Goal: Transaction & Acquisition: Purchase product/service

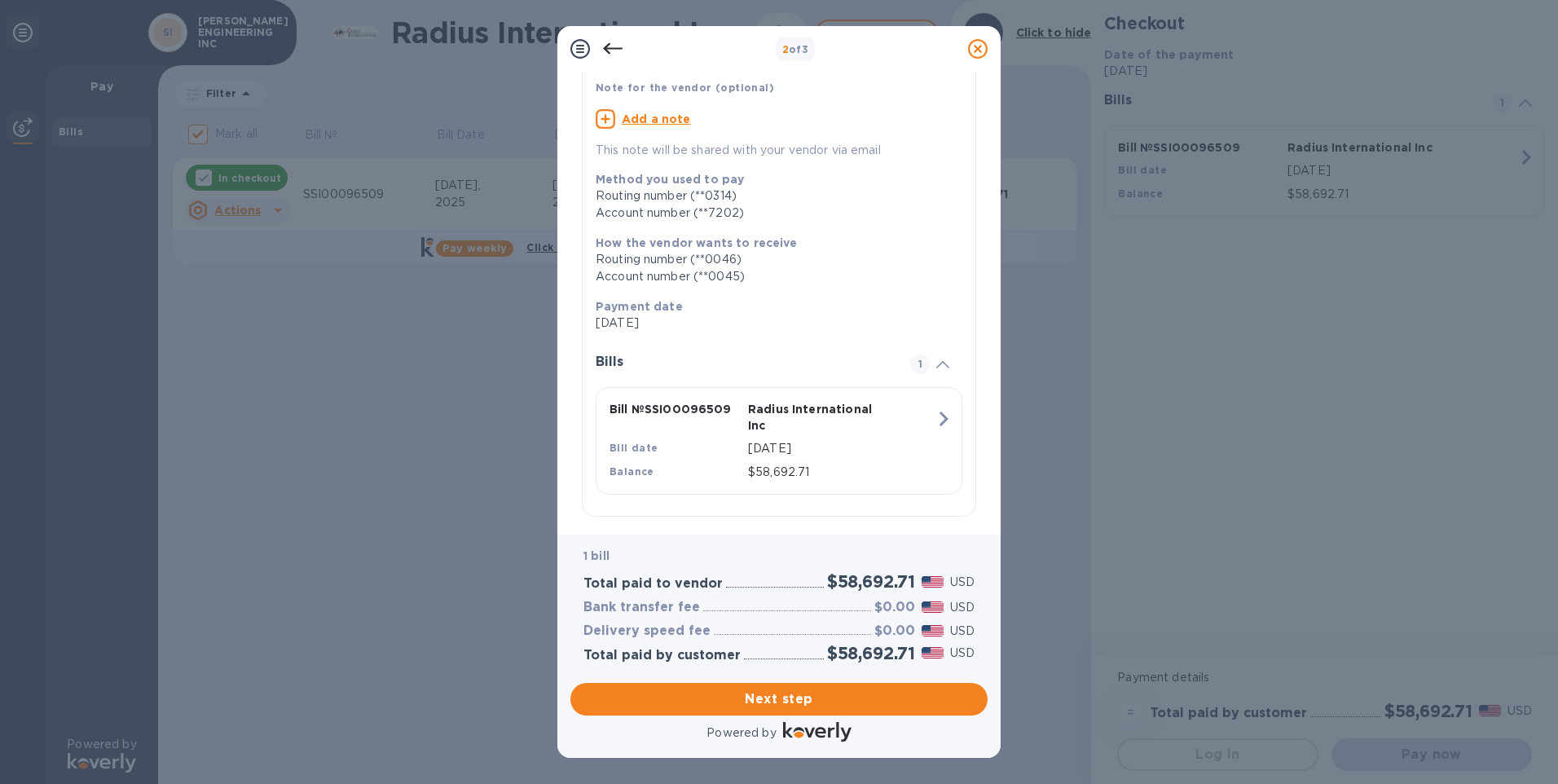
scroll to position [124, 0]
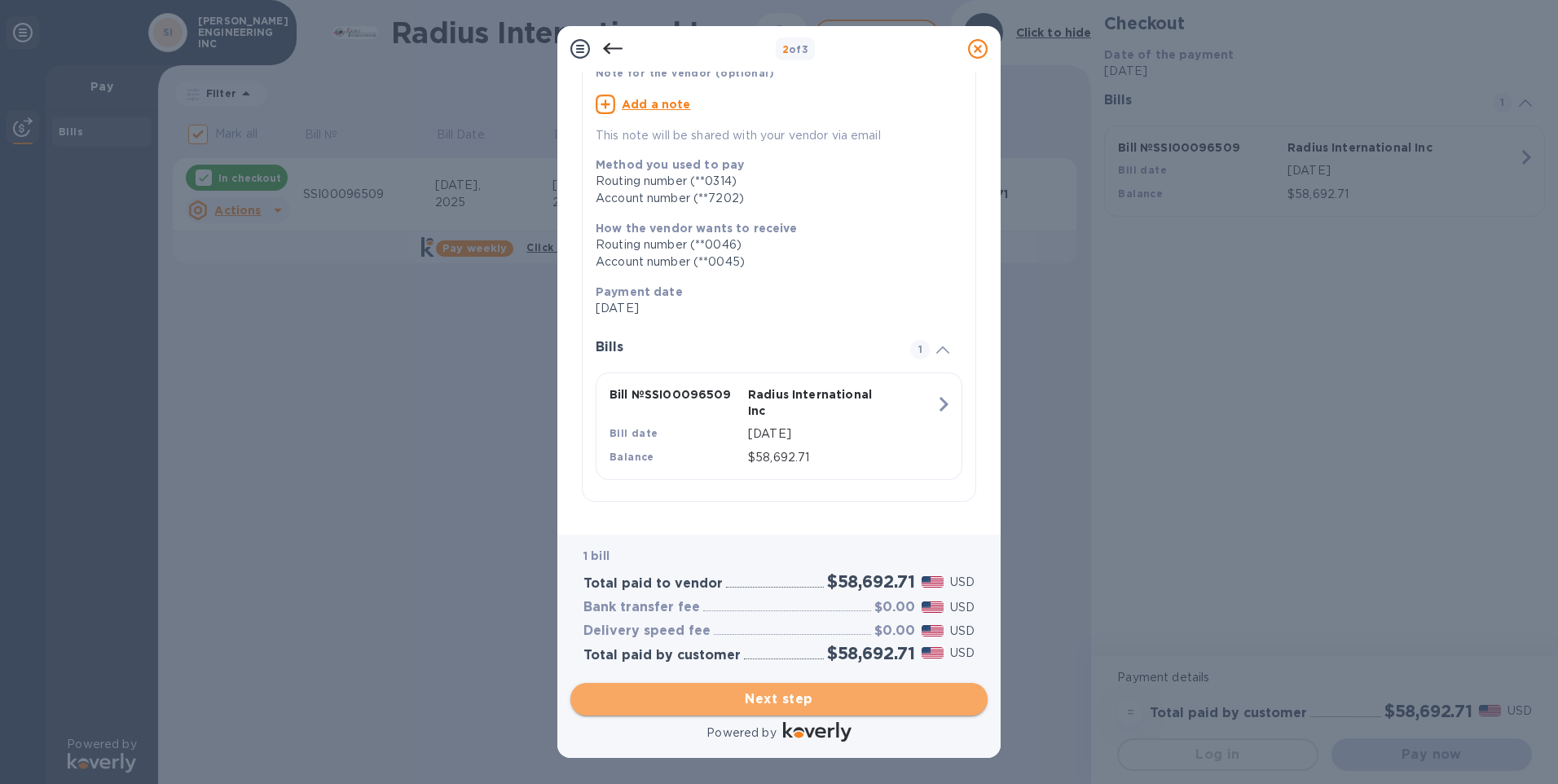
click at [728, 695] on span "Next step" at bounding box center [779, 698] width 391 height 19
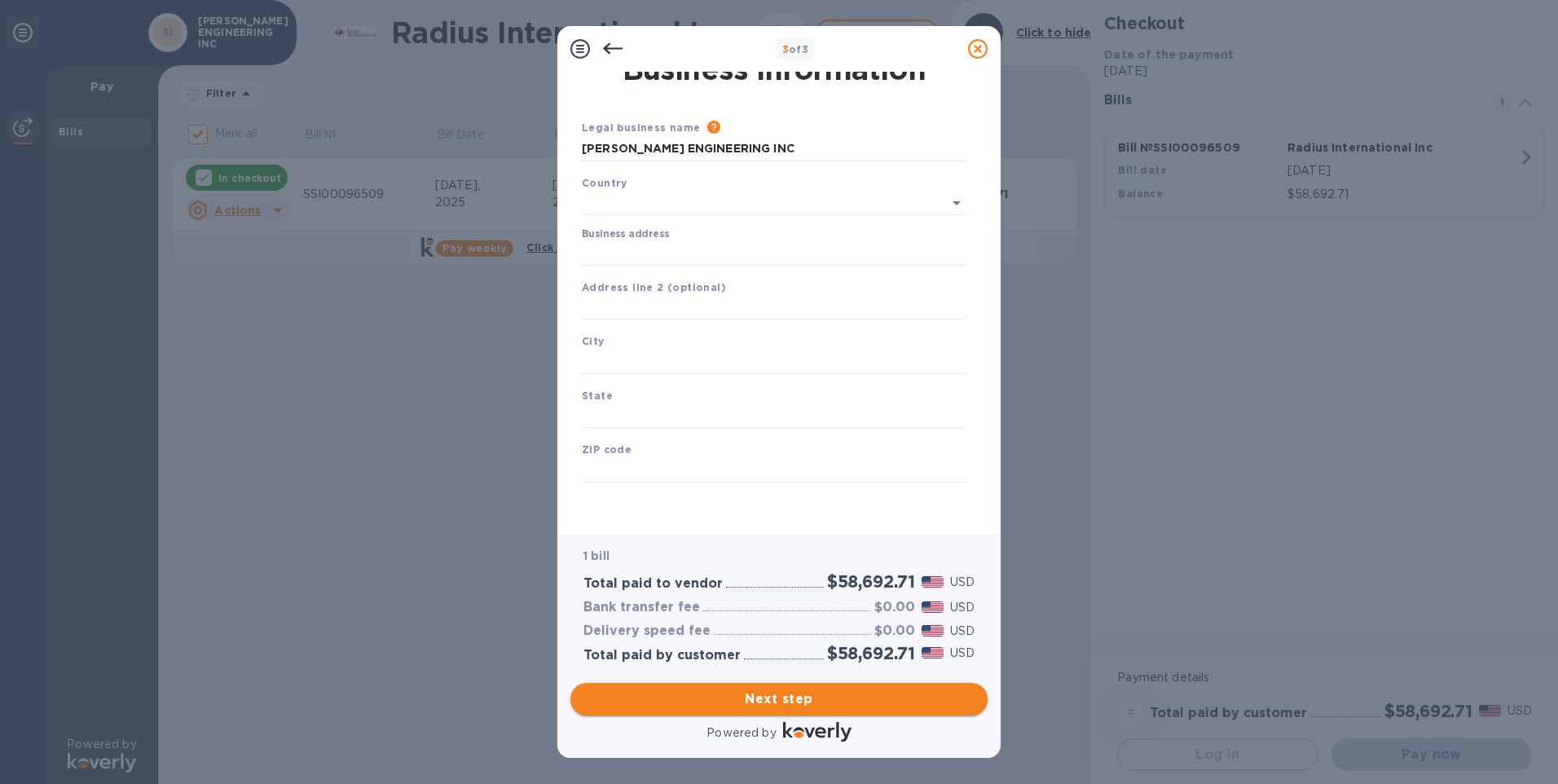
type input "[GEOGRAPHIC_DATA]"
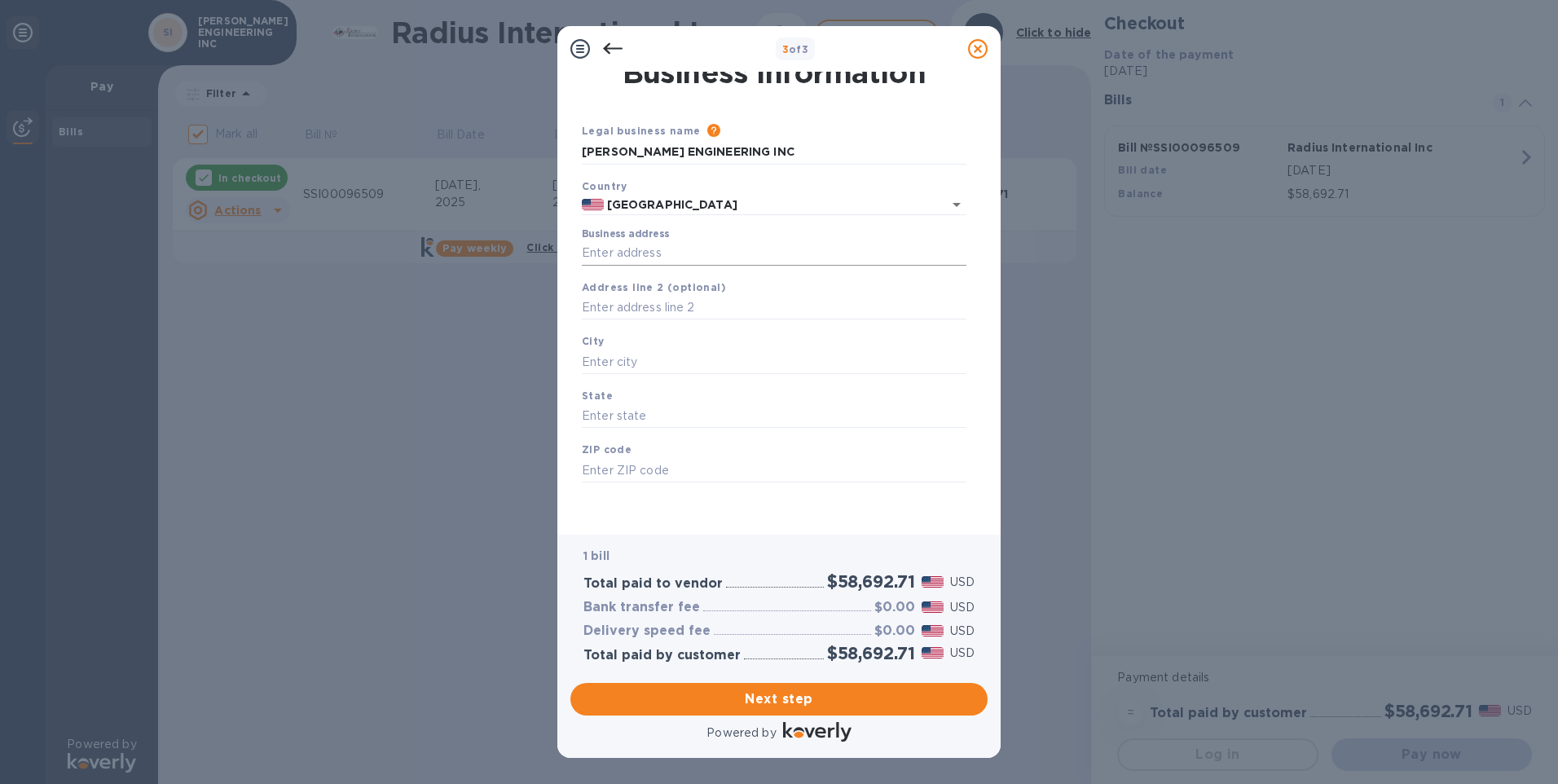
click at [684, 251] on input "Business address" at bounding box center [774, 253] width 384 height 25
type input "[STREET_ADDRESS][PERSON_NAME]"
type input "Yucaipa"
type input "CA"
type input "92399"
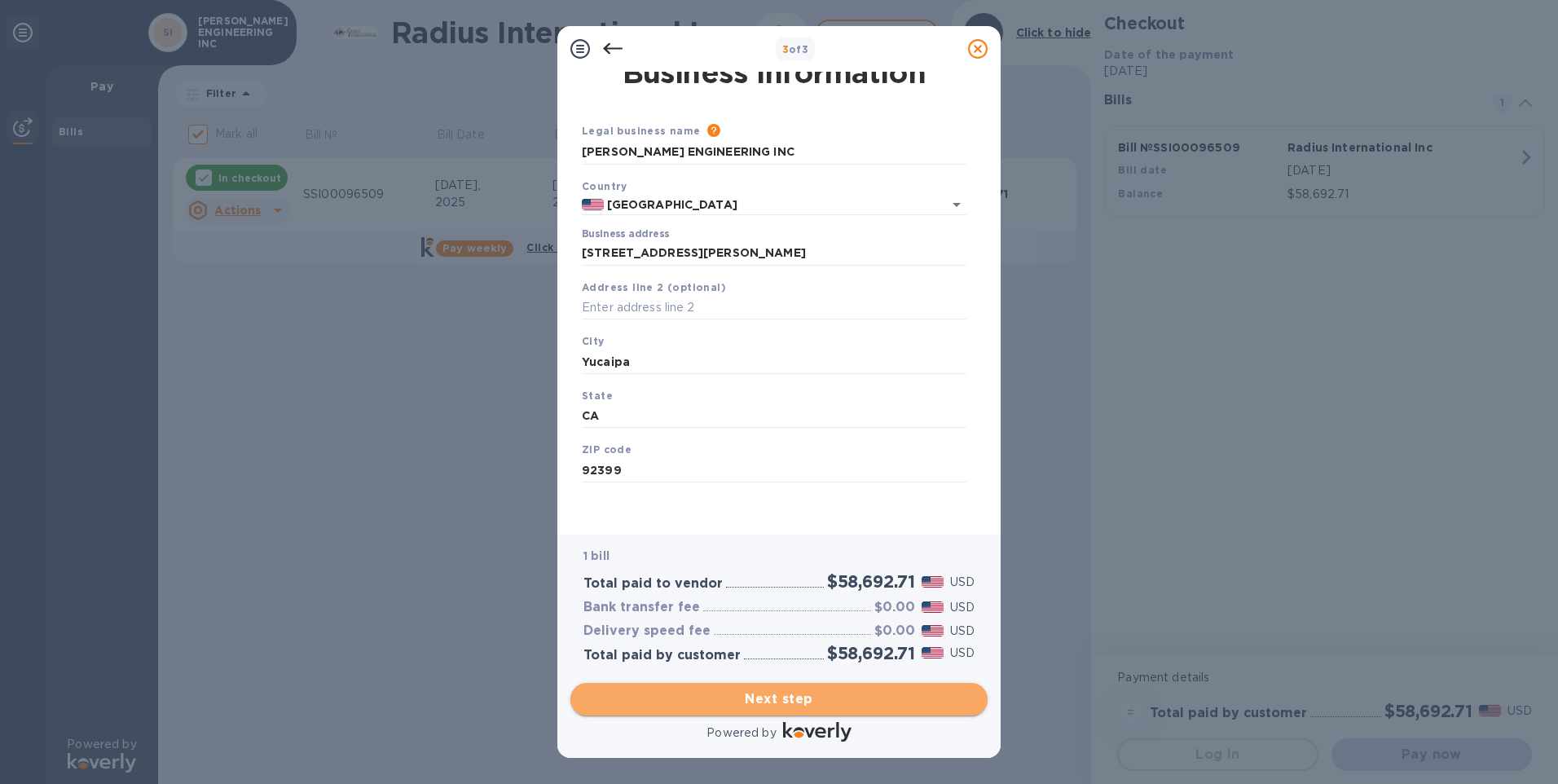
click at [790, 703] on span "Next step" at bounding box center [779, 698] width 391 height 19
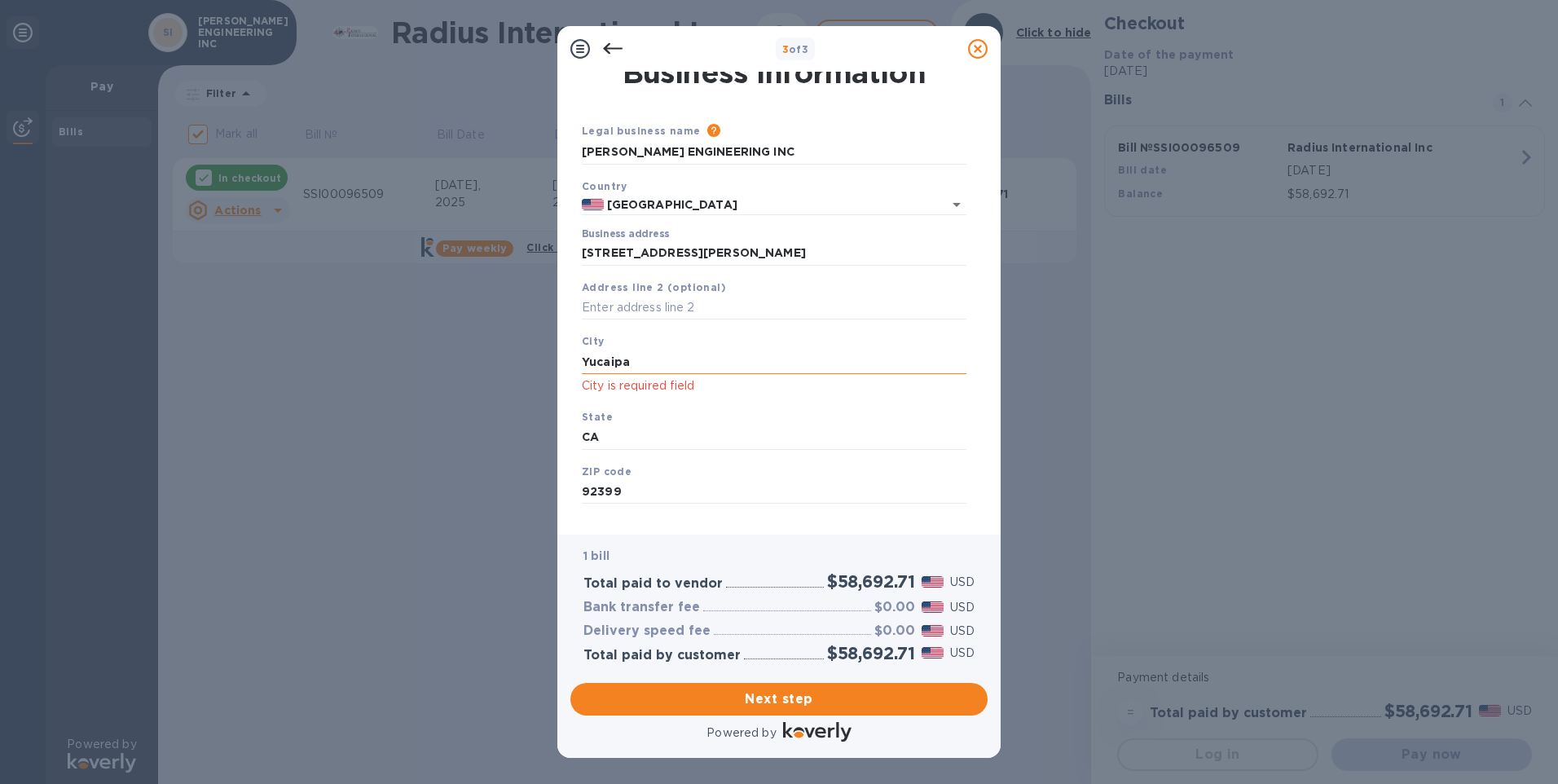
click at [629, 366] on input "Yucaipa" at bounding box center [774, 361] width 384 height 25
type input "Y"
type input "y"
type input "Yucaipa"
click at [704, 496] on input "92399" at bounding box center [774, 492] width 384 height 25
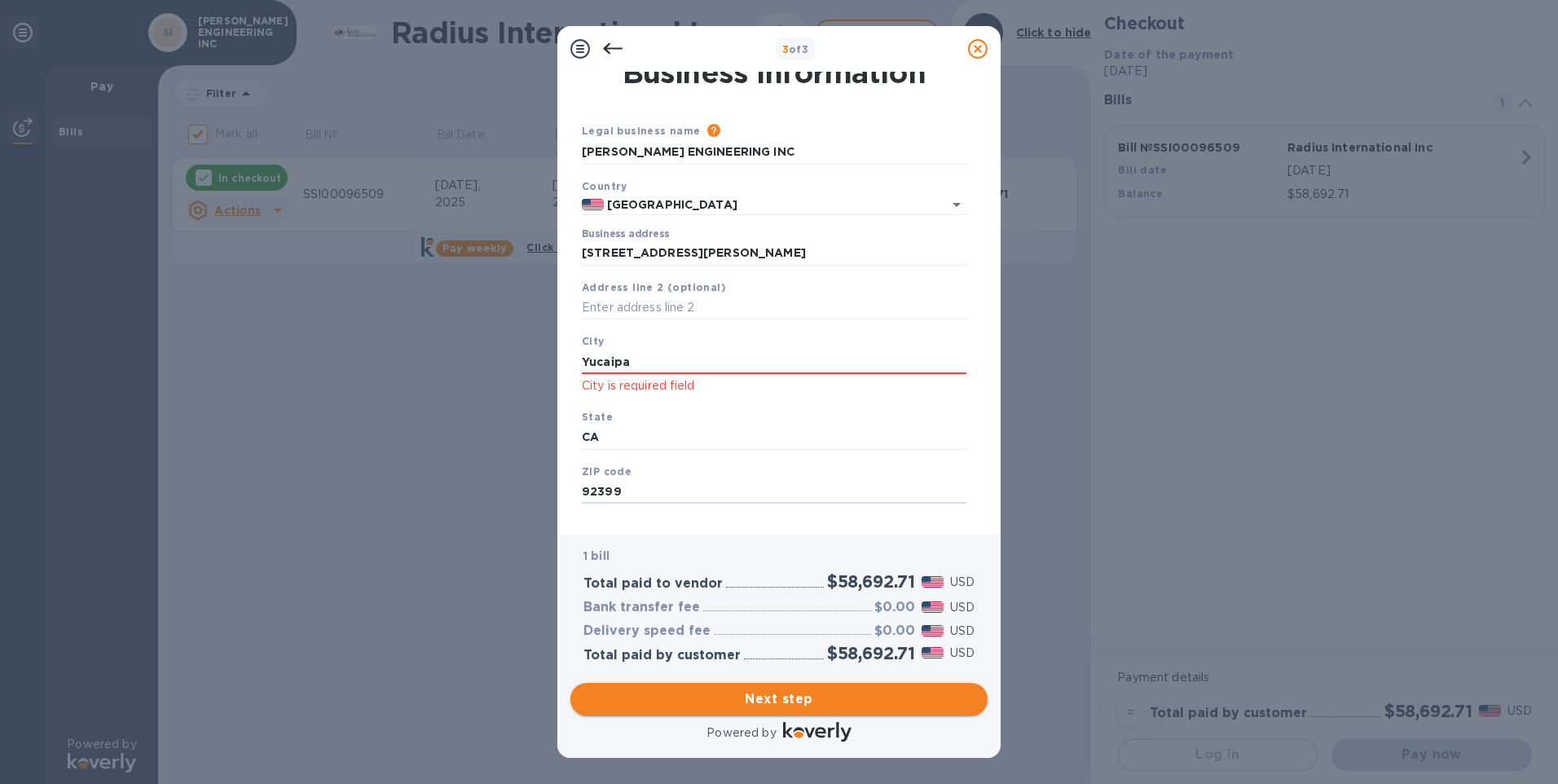
click at [723, 696] on span "Next step" at bounding box center [779, 698] width 391 height 19
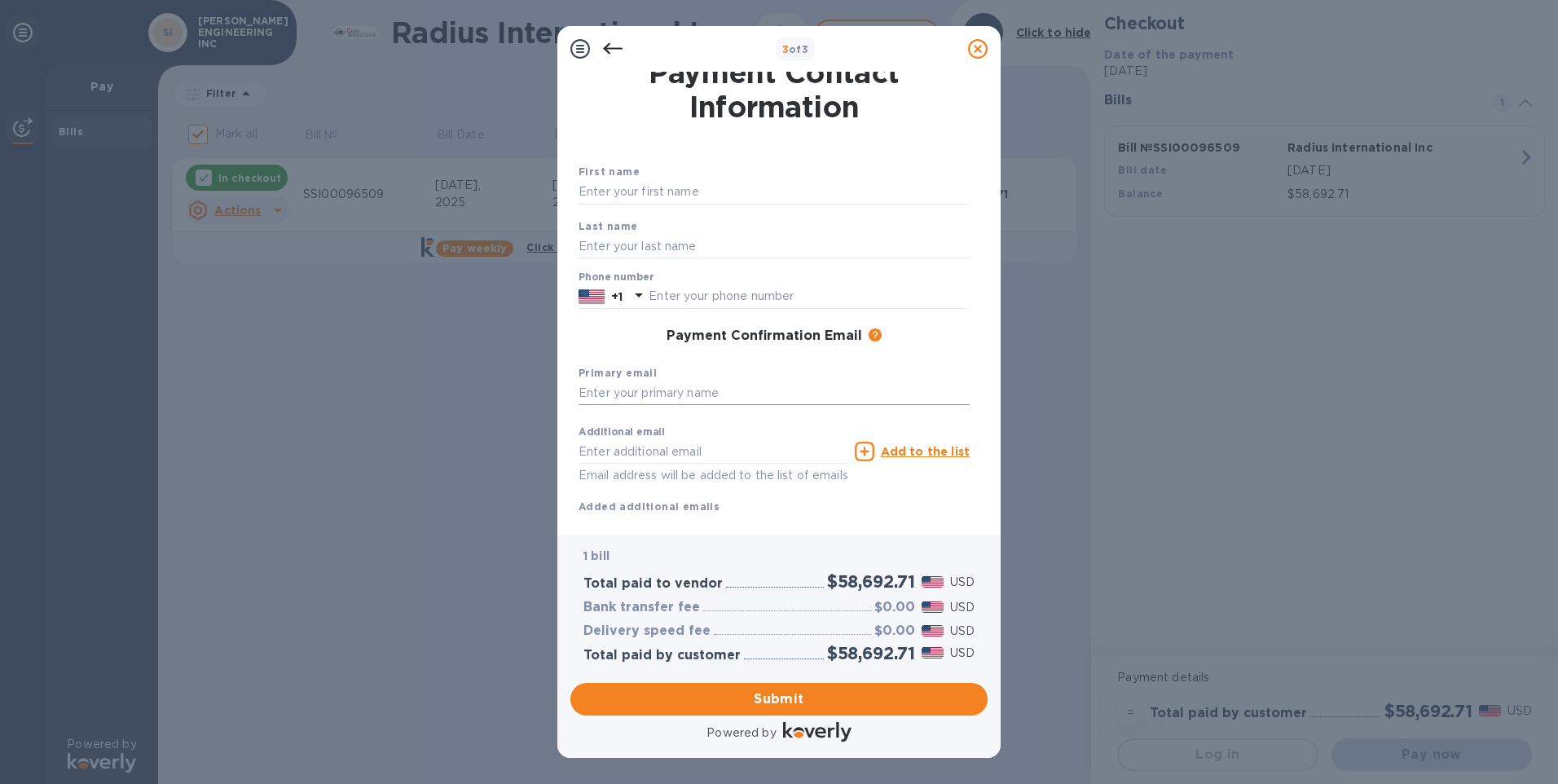
click at [628, 394] on input "text" at bounding box center [773, 393] width 391 height 25
type input "[EMAIL_ADDRESS][DOMAIN_NAME]"
type input "[PERSON_NAME]"
type input "9097952434"
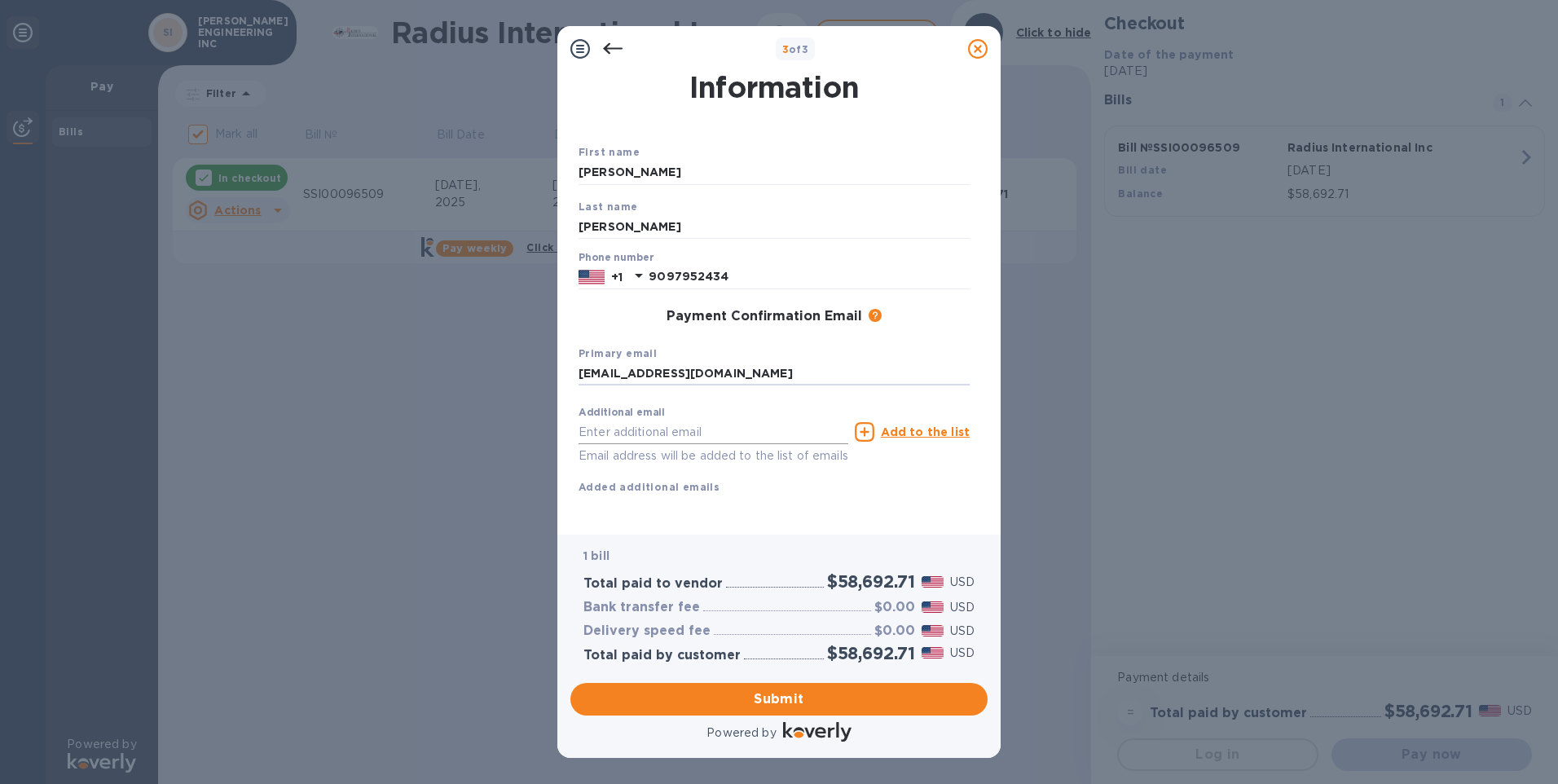
scroll to position [51, 0]
click at [809, 699] on span "Submit" at bounding box center [779, 698] width 391 height 19
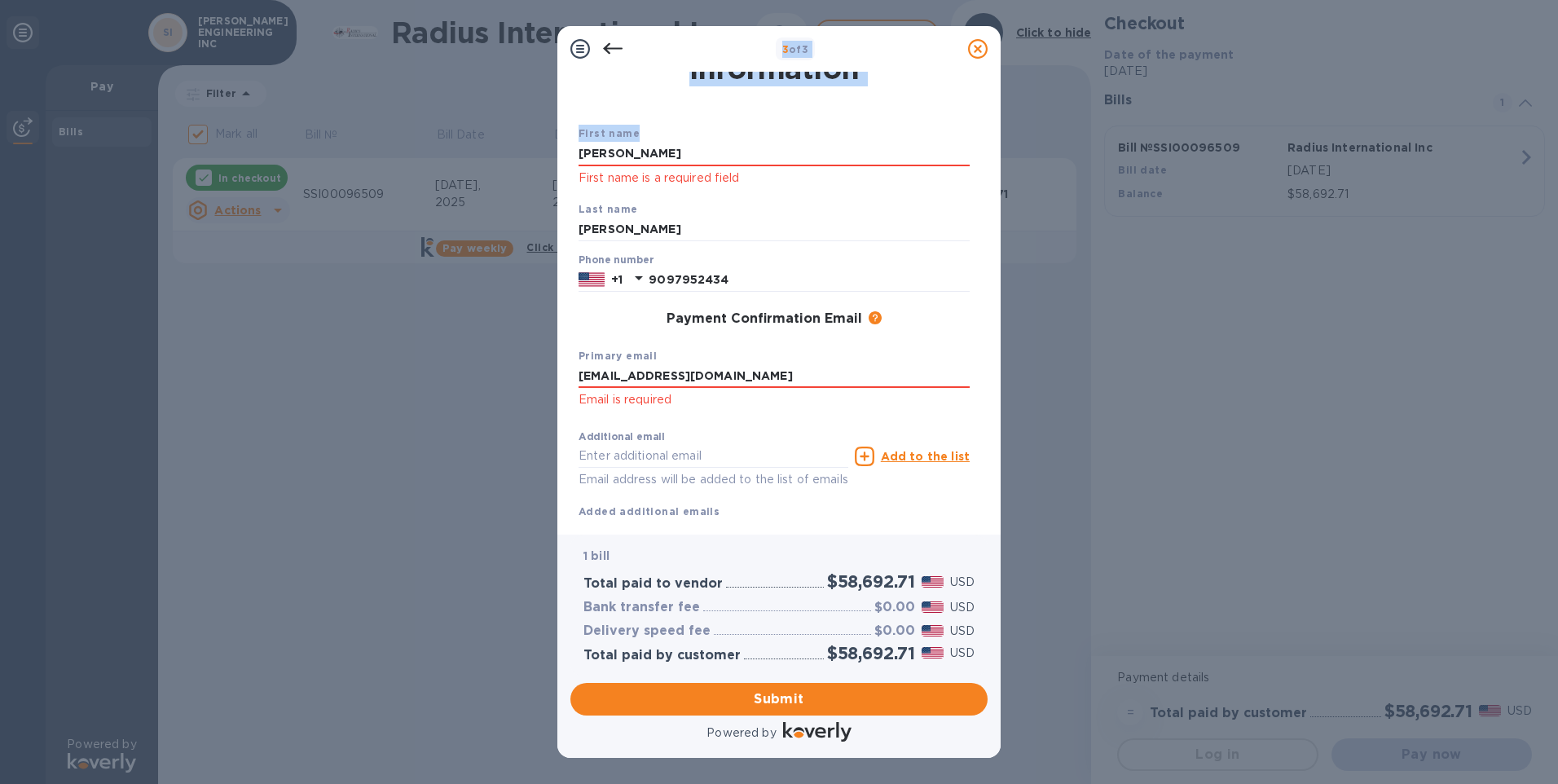
drag, startPoint x: 698, startPoint y: 138, endPoint x: -276, endPoint y: 162, distance: 974.3
click at [0, 162] on html "3 of 3 Payment Contact Information First name [PERSON_NAME] First name is a req…" at bounding box center [779, 392] width 1558 height 784
click at [662, 143] on input "[PERSON_NAME]" at bounding box center [773, 154] width 391 height 25
click at [668, 145] on input "[PERSON_NAME]" at bounding box center [773, 154] width 391 height 25
drag, startPoint x: 434, startPoint y: 156, endPoint x: -236, endPoint y: 166, distance: 670.1
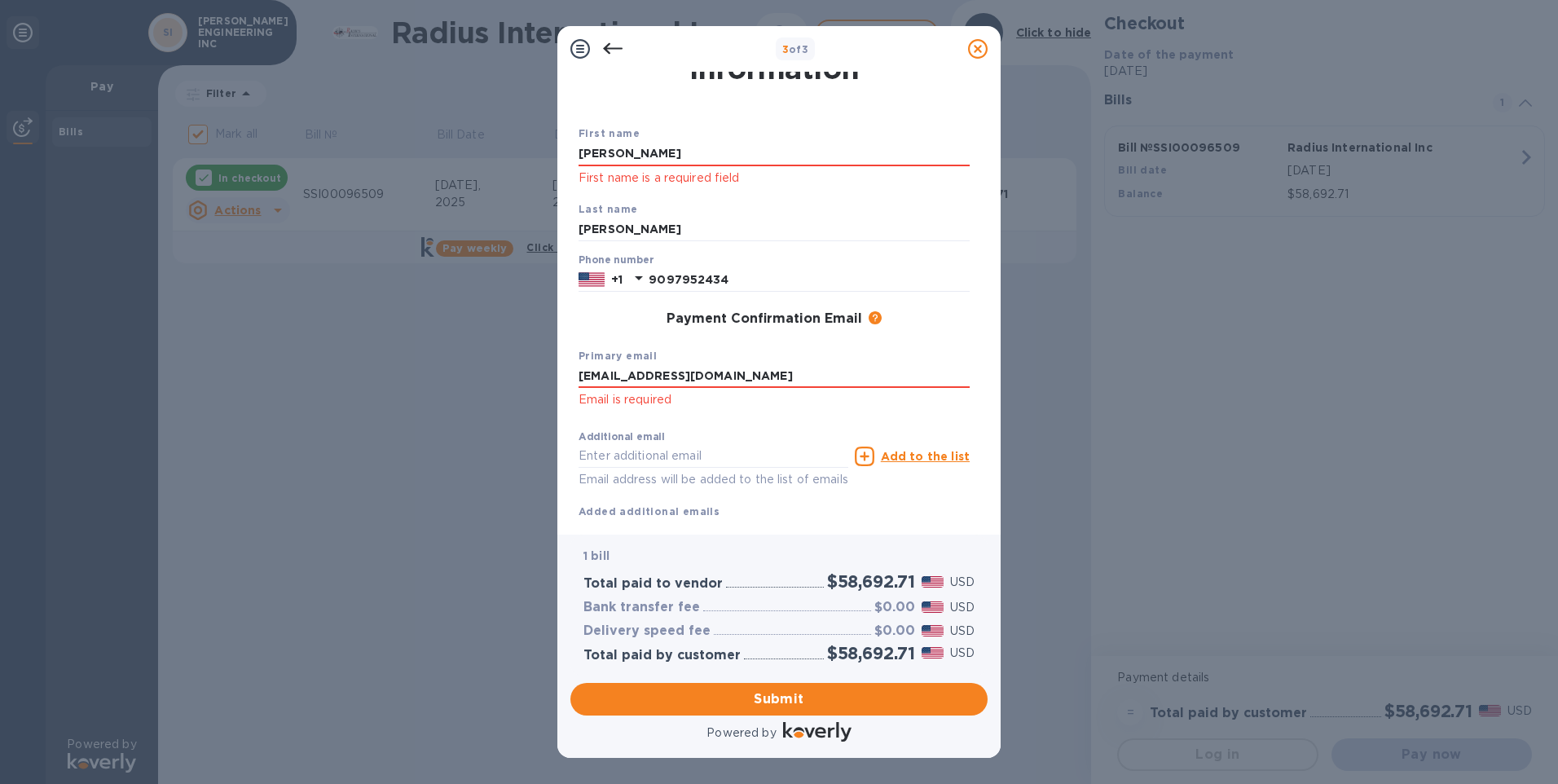
click at [0, 166] on html "3 of 3 Payment Contact Information First name [PERSON_NAME] First name is a req…" at bounding box center [779, 392] width 1558 height 784
type input "[PERSON_NAME]"
click at [822, 221] on input "[PERSON_NAME]" at bounding box center [773, 230] width 391 height 25
click at [888, 688] on button "Submit" at bounding box center [779, 699] width 417 height 33
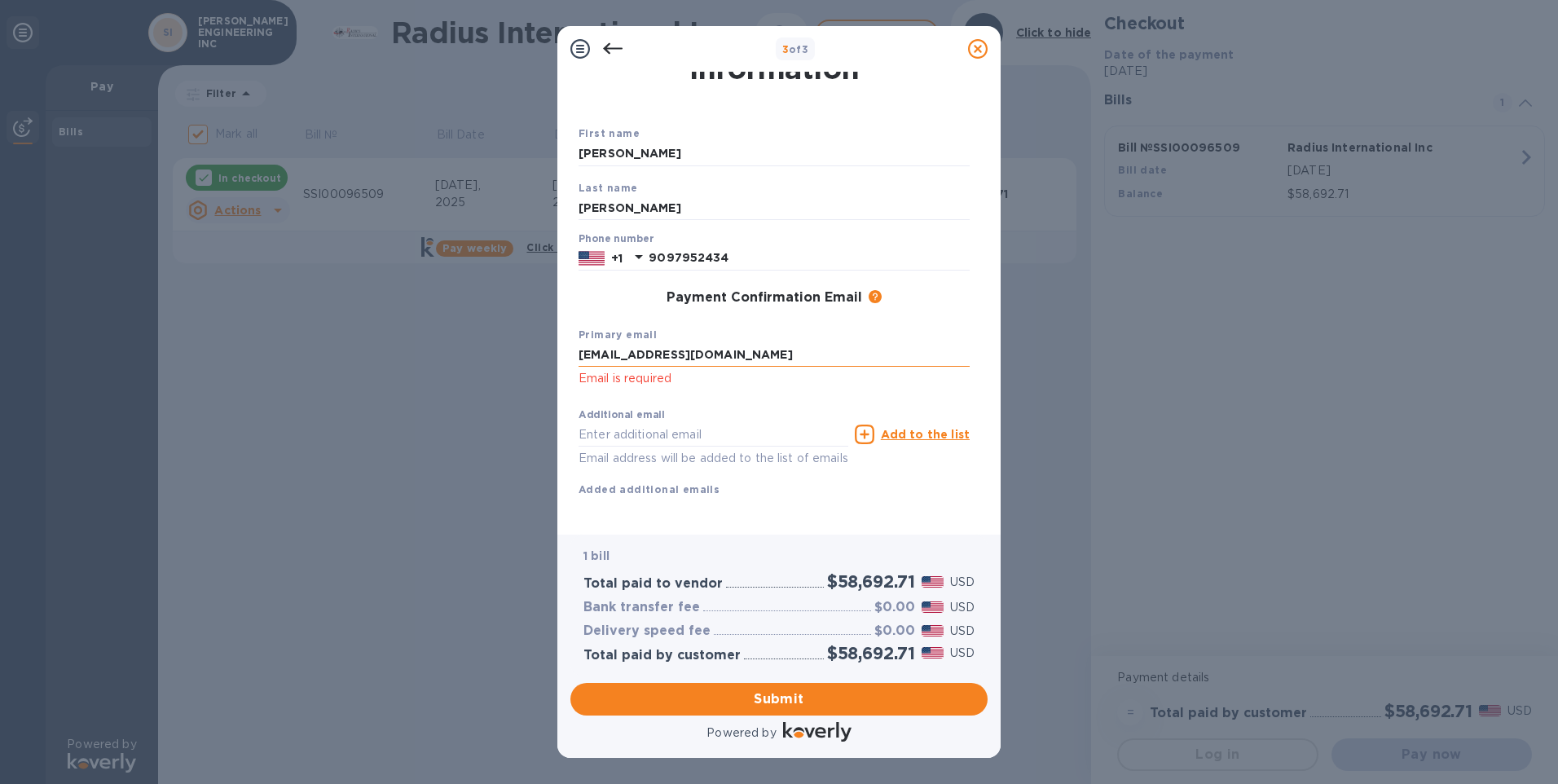
click at [800, 352] on input "[EMAIL_ADDRESS][DOMAIN_NAME]" at bounding box center [773, 355] width 391 height 25
type input "[EMAIL_ADDRESS][DOMAIN_NAME]"
click at [800, 352] on input "[EMAIL_ADDRESS][DOMAIN_NAME]" at bounding box center [773, 355] width 391 height 25
click at [720, 571] on div "Total paid to vendor $58,692.71 USD" at bounding box center [779, 581] width 398 height 27
click at [820, 692] on span "Submit" at bounding box center [779, 698] width 391 height 19
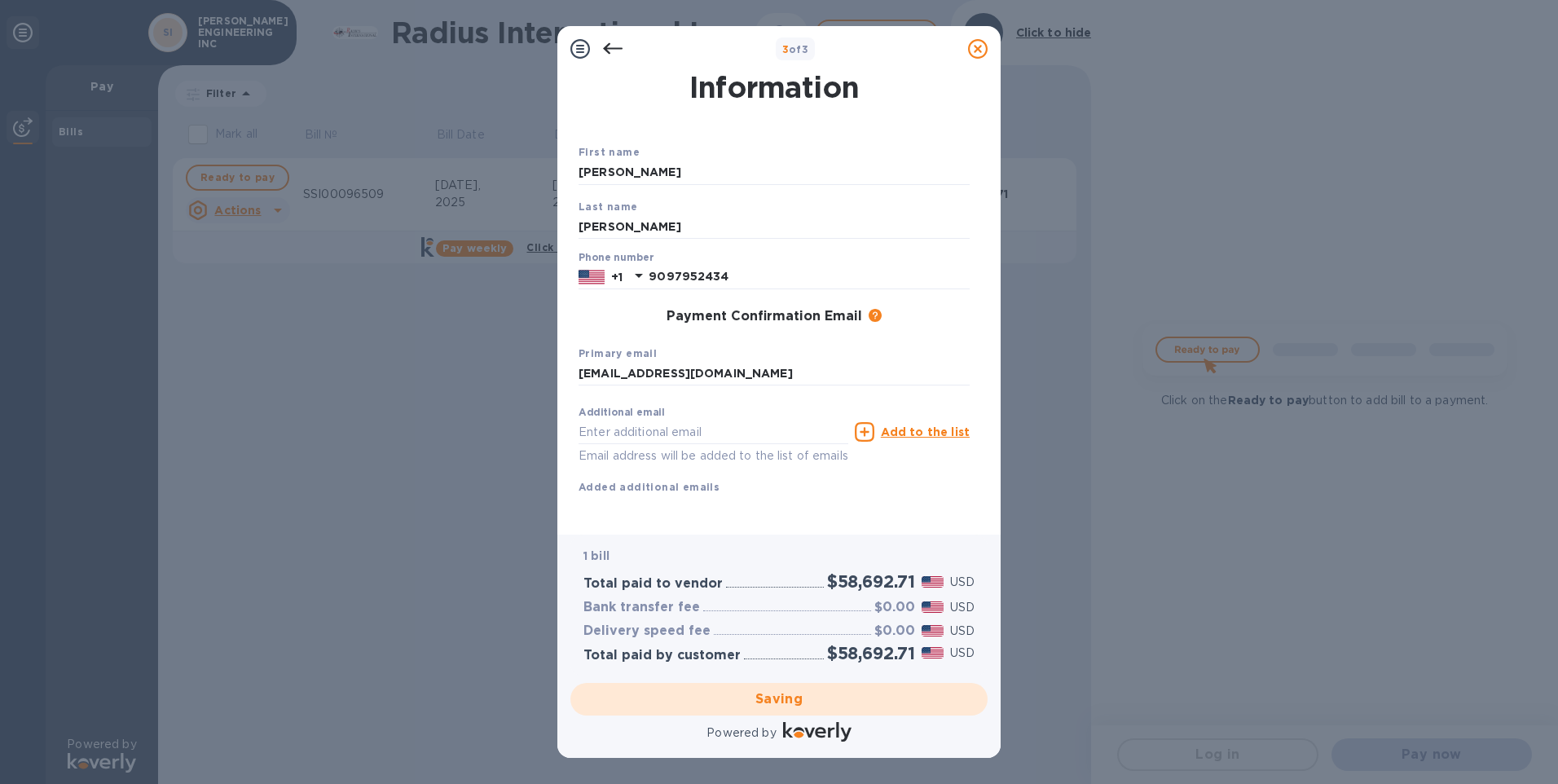
checkbox input "false"
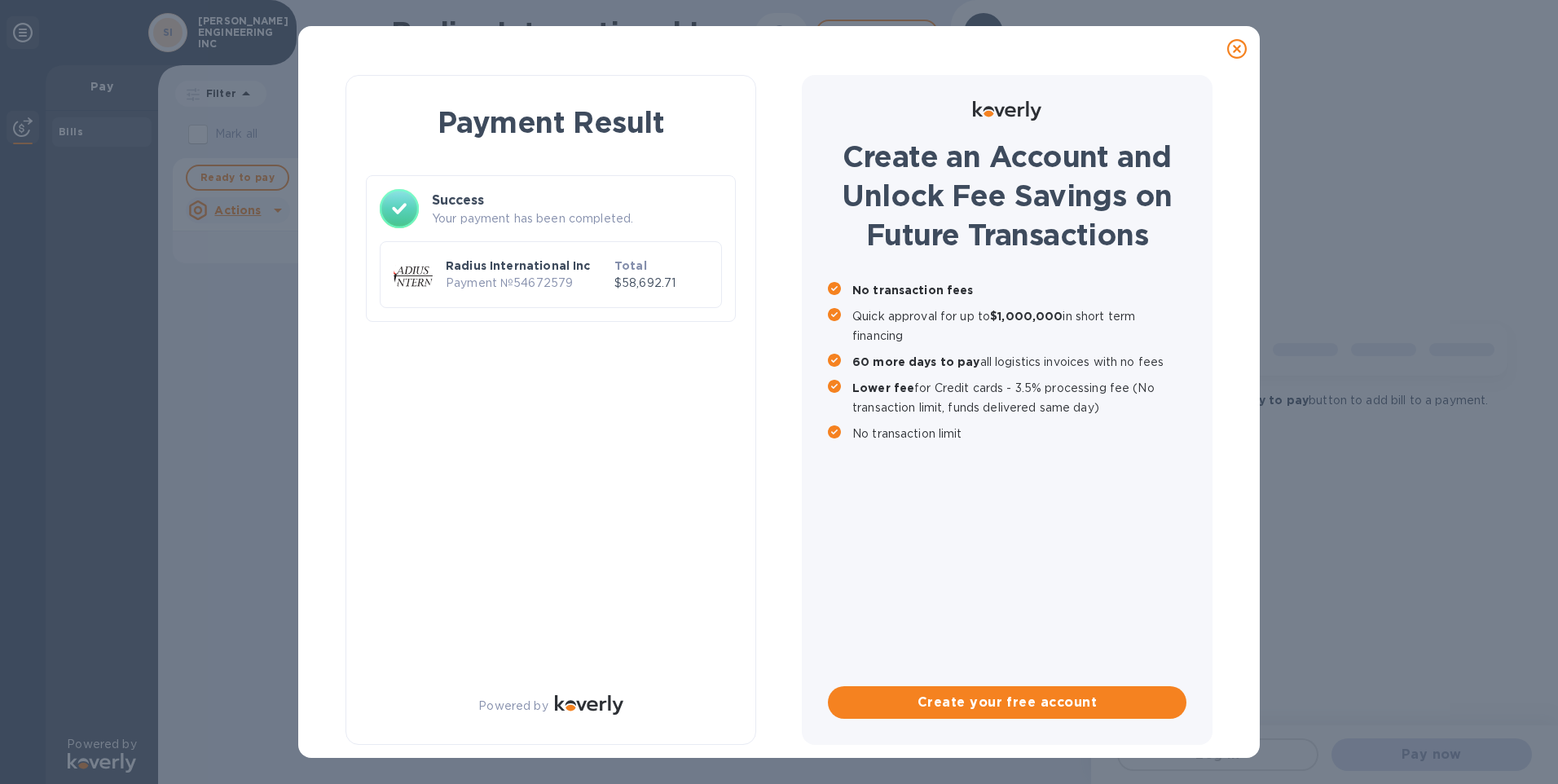
scroll to position [0, 0]
